Goal: Task Accomplishment & Management: Use online tool/utility

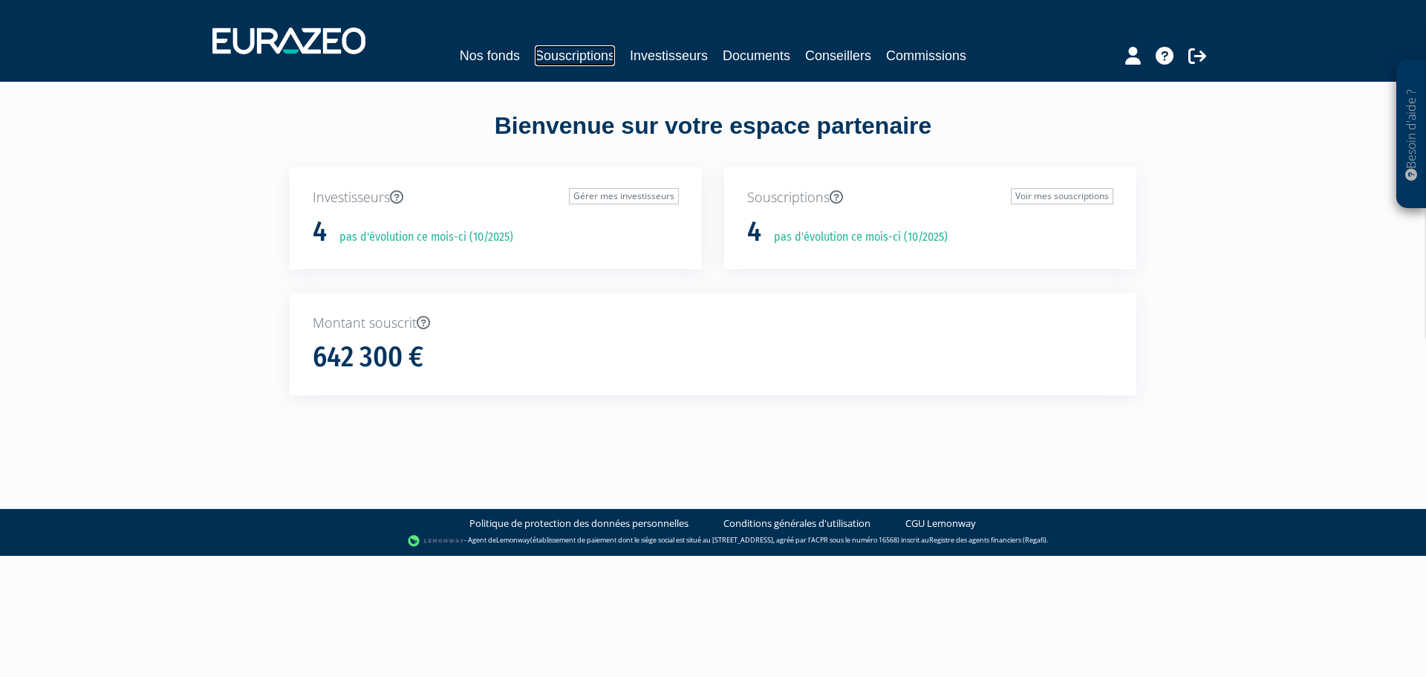
click at [593, 57] on link "Souscriptions" at bounding box center [575, 55] width 80 height 21
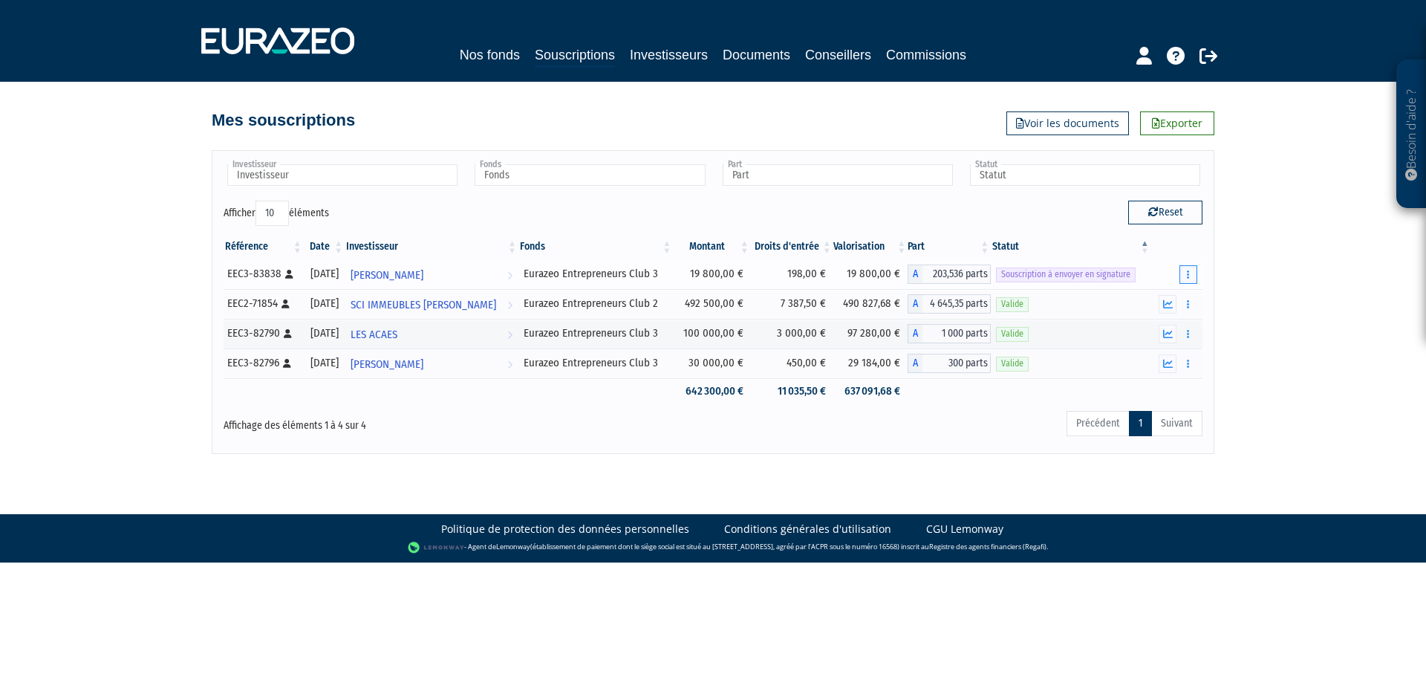
click at [1187, 273] on icon "button" at bounding box center [1188, 275] width 2 height 10
click at [1160, 299] on link "Envoyer à signer" at bounding box center [1150, 301] width 85 height 25
